Goal: Task Accomplishment & Management: Manage account settings

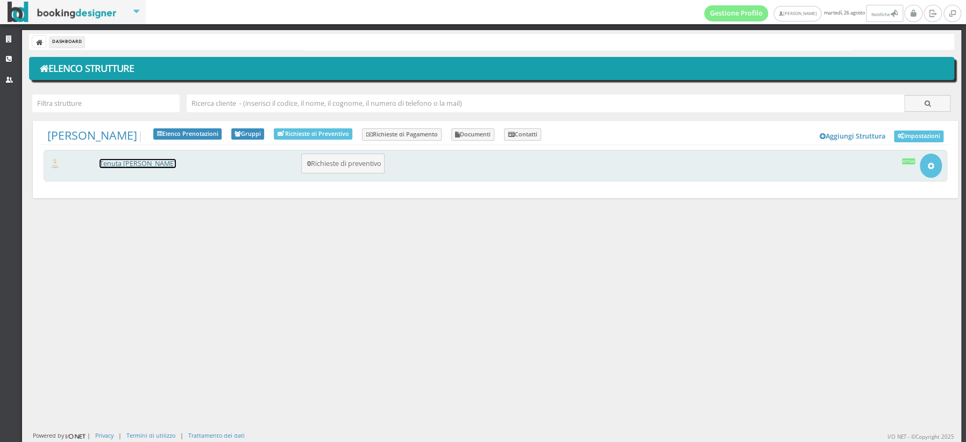
click at [131, 162] on link "[PERSON_NAME] [PERSON_NAME]" at bounding box center [137, 163] width 76 height 9
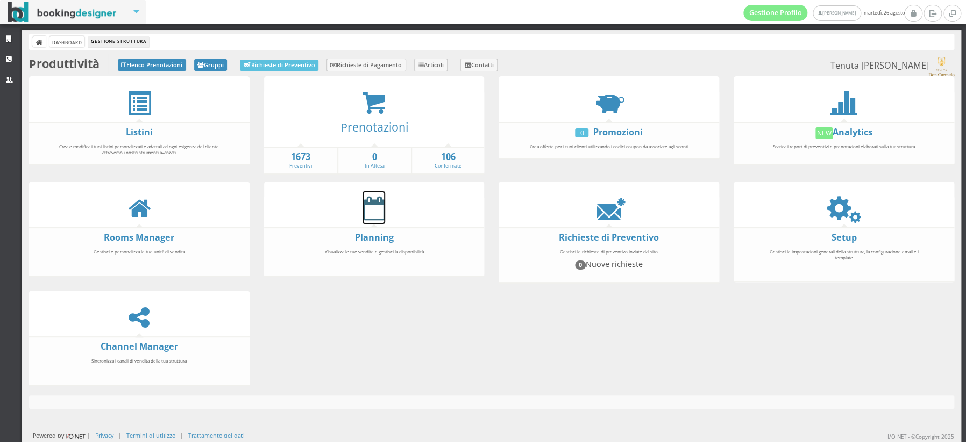
click at [366, 207] on icon at bounding box center [373, 208] width 23 height 24
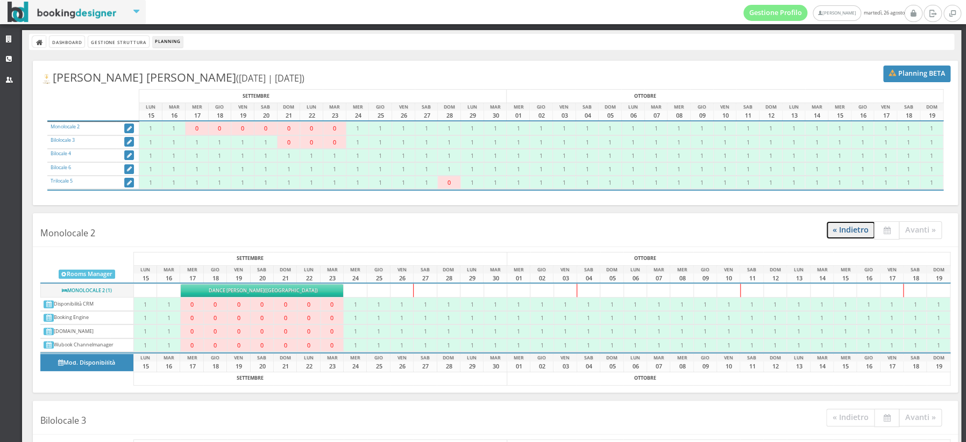
click at [839, 231] on link "« Indietro" at bounding box center [850, 230] width 49 height 18
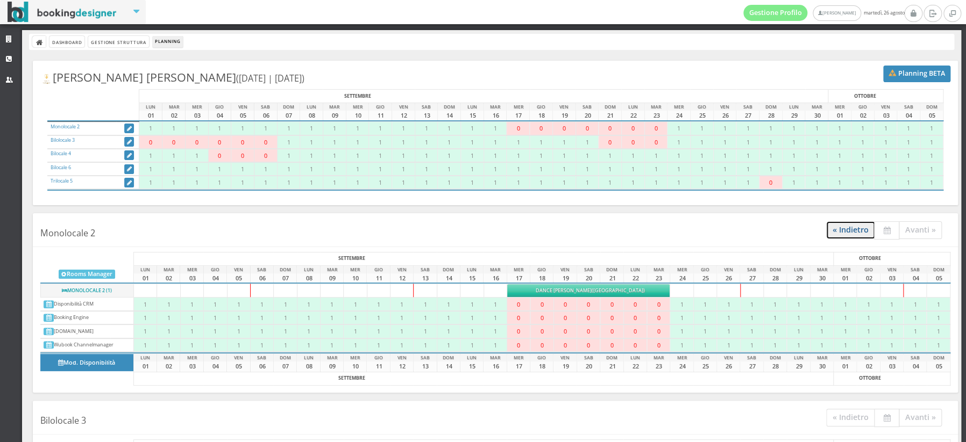
click at [852, 231] on link "« Indietro" at bounding box center [850, 230] width 49 height 18
